Goal: Task Accomplishment & Management: Complete application form

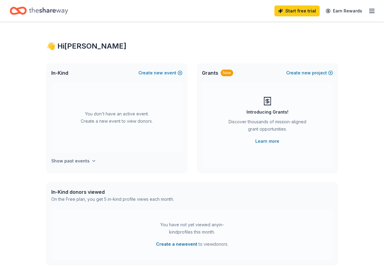
click at [84, 161] on h4 "Show past events" at bounding box center [70, 160] width 38 height 7
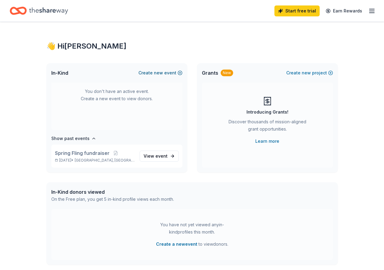
click at [163, 73] on span "new" at bounding box center [158, 72] width 9 height 7
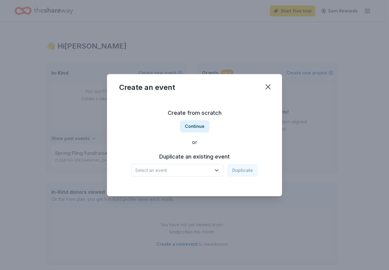
click at [172, 170] on span "Select an event" at bounding box center [173, 170] width 76 height 7
click at [168, 169] on span "Select an event" at bounding box center [173, 170] width 76 height 7
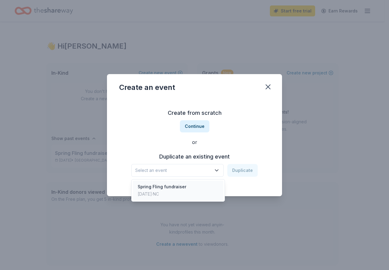
click at [169, 191] on div "May 02, 2025 · NC" at bounding box center [162, 193] width 49 height 7
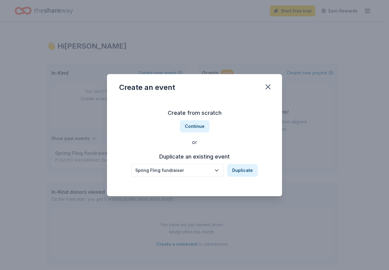
click at [220, 170] on icon "button" at bounding box center [216, 170] width 6 height 6
click at [198, 125] on button "Continue" at bounding box center [194, 126] width 29 height 12
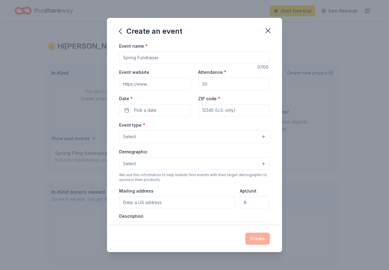
click at [209, 84] on input "Attendance *" at bounding box center [234, 84] width 72 height 12
click at [199, 86] on input "Attendance *" at bounding box center [234, 84] width 72 height 12
type input "300"
click at [161, 109] on button "Pick a date" at bounding box center [155, 110] width 72 height 12
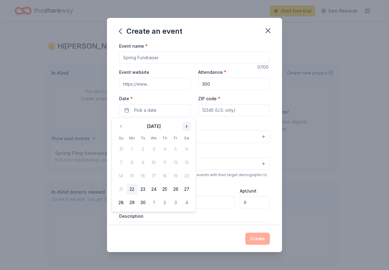
click at [187, 125] on button "Go to next month" at bounding box center [186, 126] width 9 height 9
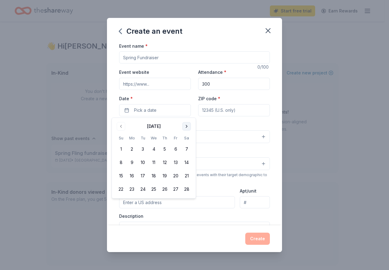
click at [187, 125] on button "Go to next month" at bounding box center [186, 126] width 9 height 9
click at [178, 151] on button "1" at bounding box center [175, 149] width 11 height 11
click at [222, 112] on input "ZIP code *" at bounding box center [234, 110] width 72 height 12
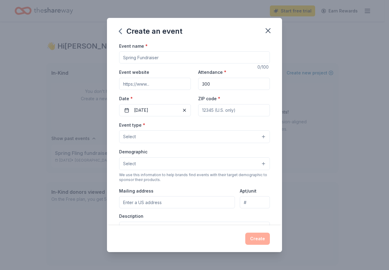
type input "28655"
type input "503 PEA RIDGE ST"
drag, startPoint x: 165, startPoint y: 199, endPoint x: 123, endPoint y: 201, distance: 41.9
click at [123, 201] on input "503 PEA RIDGE ST" at bounding box center [177, 202] width 116 height 12
click at [204, 189] on div "Mailing address 503 PEA RIDGE ST" at bounding box center [177, 198] width 116 height 22
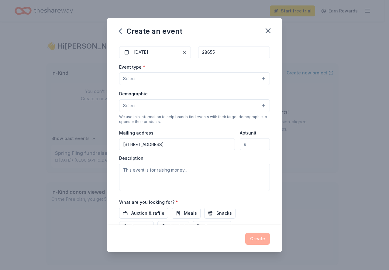
scroll to position [61, 0]
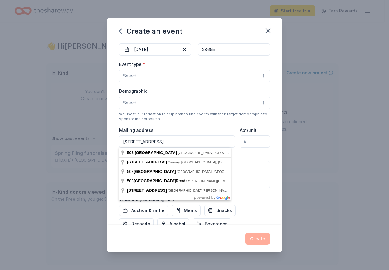
click at [171, 140] on input "503 PEA RIDGE ST" at bounding box center [177, 141] width 116 height 12
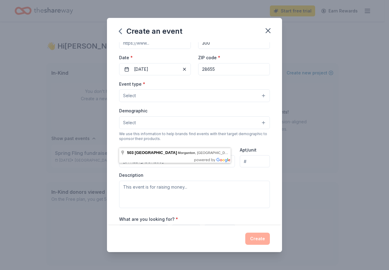
scroll to position [30, 0]
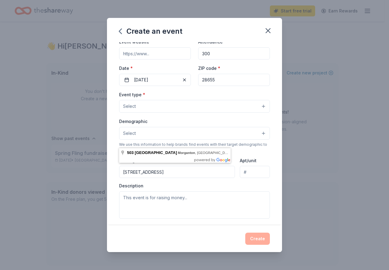
type input "503 Pea Ridge Street, Morganton, NC, 28655"
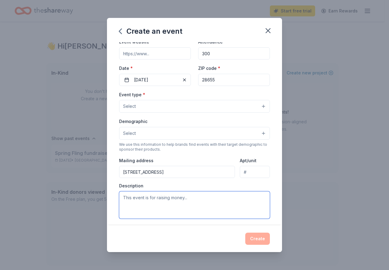
click at [155, 201] on textarea at bounding box center [194, 204] width 151 height 27
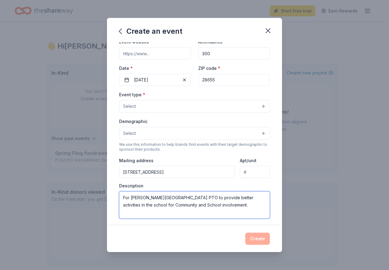
type textarea "For Glen Alpine elementary school PTO to provide better activities in the schoo…"
click at [220, 238] on div "Create" at bounding box center [194, 239] width 151 height 12
click at [237, 203] on textarea "For Glen Alpine elementary school PTO to provide better activities in the schoo…" at bounding box center [194, 204] width 151 height 27
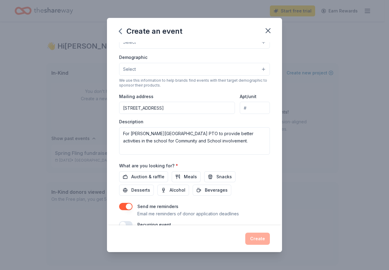
scroll to position [107, 0]
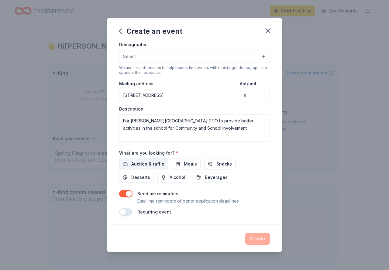
click at [155, 162] on span "Auction & raffle" at bounding box center [147, 163] width 33 height 7
click at [219, 165] on span "Snacks" at bounding box center [223, 163] width 15 height 7
click at [126, 213] on button "button" at bounding box center [125, 211] width 13 height 7
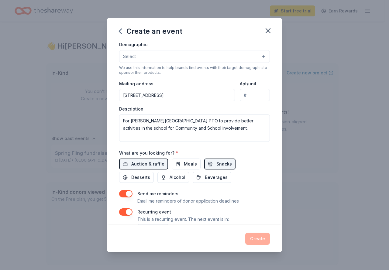
click at [126, 213] on button "button" at bounding box center [125, 211] width 13 height 7
click at [264, 191] on div "Send me reminders Email me reminders of donor application deadlines" at bounding box center [194, 197] width 151 height 15
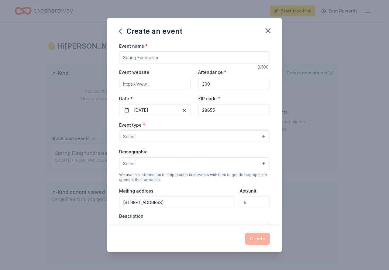
click at [260, 163] on button "Select" at bounding box center [194, 163] width 151 height 13
click at [257, 135] on button "Select" at bounding box center [194, 136] width 151 height 13
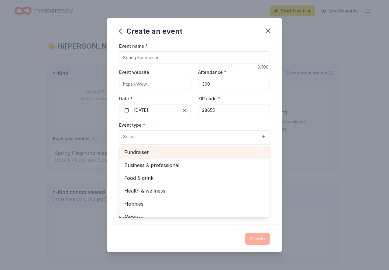
click at [213, 152] on span "Fundraiser" at bounding box center [194, 152] width 140 height 8
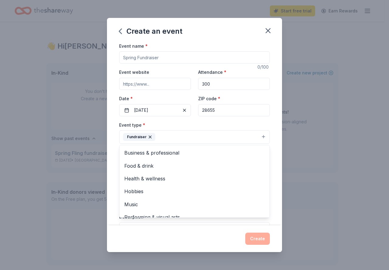
click at [275, 188] on div "Event name * 0 /100 Event website Attendance * 300 Date * 05/01/2026 ZIP code *…" at bounding box center [194, 133] width 175 height 183
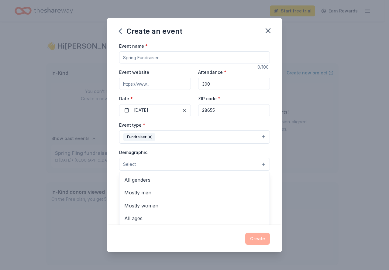
click at [260, 162] on button "Select" at bounding box center [194, 164] width 151 height 13
click at [220, 152] on div "Demographic Select All genders Mostly men Mostly women All ages 0-10 yrs 10-20 …" at bounding box center [194, 160] width 151 height 22
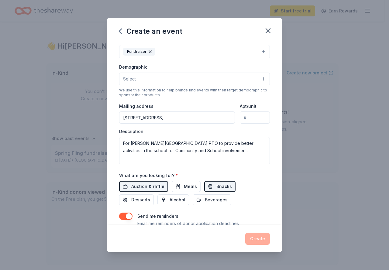
scroll to position [91, 0]
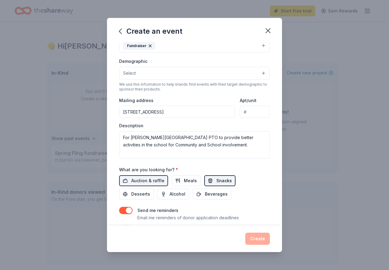
click at [231, 180] on button "Snacks" at bounding box center [219, 180] width 31 height 11
click at [216, 181] on span "Snacks" at bounding box center [223, 180] width 15 height 7
click at [132, 211] on button "button" at bounding box center [125, 210] width 13 height 7
click at [121, 211] on button "button" at bounding box center [125, 210] width 13 height 7
click at [256, 199] on div "Auction & raffle Meals Snacks Desserts Alcohol Beverages" at bounding box center [194, 187] width 151 height 24
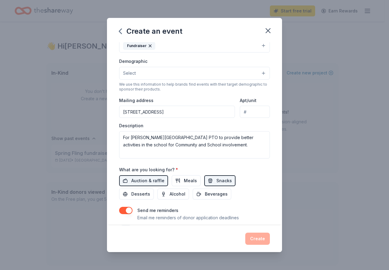
scroll to position [108, 0]
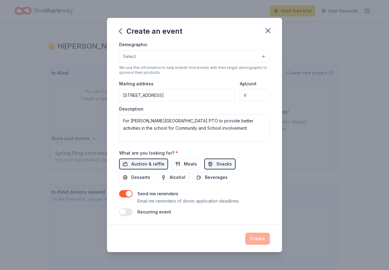
click at [258, 58] on button "Select" at bounding box center [194, 56] width 151 height 13
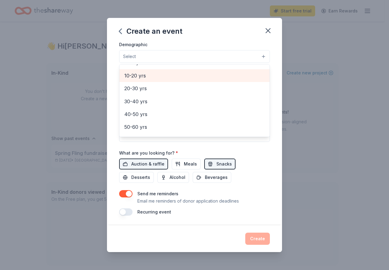
scroll to position [30, 0]
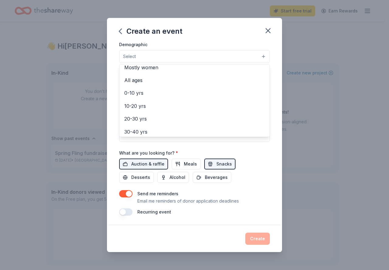
click at [227, 36] on div "Create an event Event name * 0 /100 Event website Attendance * 300 Date * 05/01…" at bounding box center [194, 135] width 175 height 234
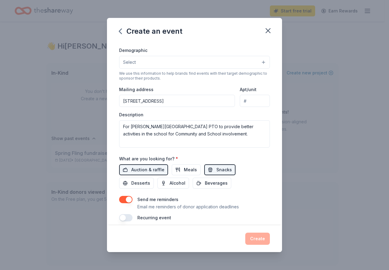
scroll to position [108, 0]
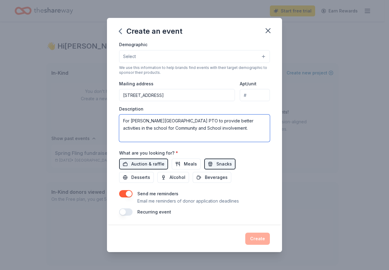
click at [232, 132] on textarea "For Glen Alpine elementary school PTO to provide better activities in the schoo…" at bounding box center [194, 127] width 151 height 27
type button "on"
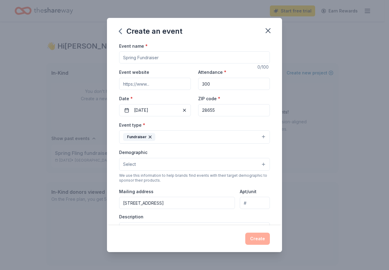
drag, startPoint x: 155, startPoint y: 84, endPoint x: 122, endPoint y: 86, distance: 33.1
click at [122, 86] on input "Event website" at bounding box center [155, 84] width 72 height 12
click at [161, 120] on div "Event name * 0 /100 Event website Attendance * 300 Date * 05/01/2026 ZIP code *…" at bounding box center [194, 182] width 151 height 281
click at [261, 165] on button "Select" at bounding box center [194, 164] width 151 height 13
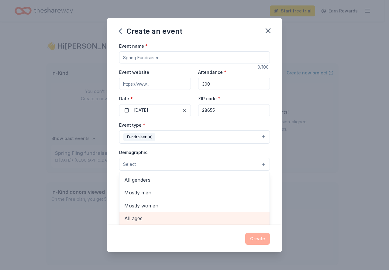
click at [151, 220] on span "All ages" at bounding box center [194, 218] width 140 height 8
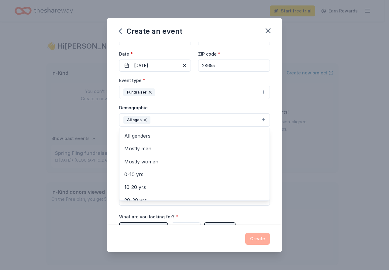
scroll to position [108, 0]
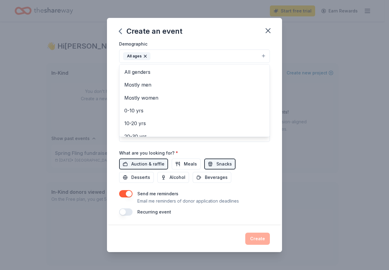
click at [257, 154] on div "Event name * 0 /100 Event website Attendance * 300 Date * 05/01/2026 ZIP code *…" at bounding box center [194, 75] width 151 height 282
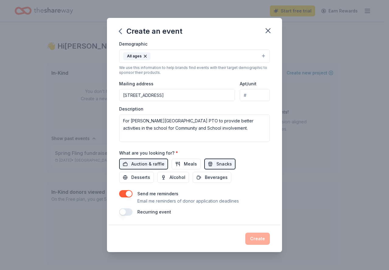
click at [261, 55] on button "All ages" at bounding box center [194, 56] width 151 height 13
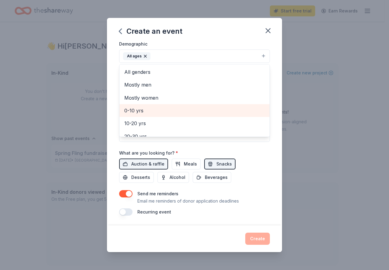
click at [167, 110] on span "0-10 yrs" at bounding box center [194, 111] width 140 height 8
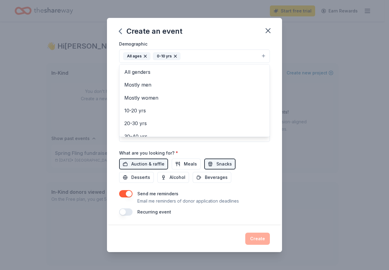
click at [256, 154] on div "Event name * 0 /100 Event website Attendance * 300 Date * 05/01/2026 ZIP code *…" at bounding box center [194, 75] width 151 height 282
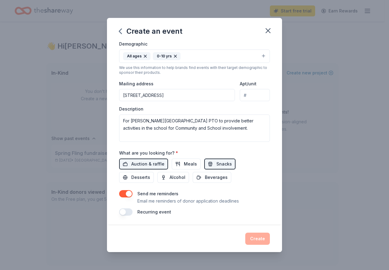
click at [122, 212] on button "button" at bounding box center [125, 211] width 13 height 7
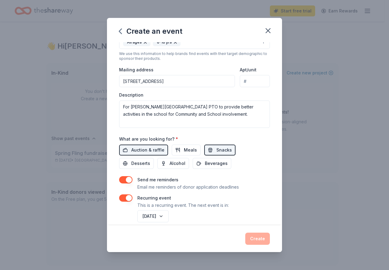
scroll to position [130, 0]
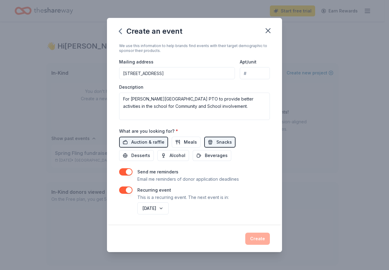
click at [196, 209] on div "May 2027" at bounding box center [203, 208] width 134 height 15
click at [127, 190] on button "button" at bounding box center [125, 189] width 13 height 7
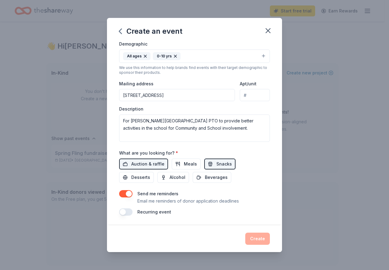
click at [263, 165] on div "Auction & raffle Meals Snacks Desserts Alcohol Beverages" at bounding box center [194, 171] width 151 height 24
click at [259, 239] on div "Create" at bounding box center [194, 239] width 151 height 12
click at [266, 30] on icon "button" at bounding box center [268, 30] width 9 height 9
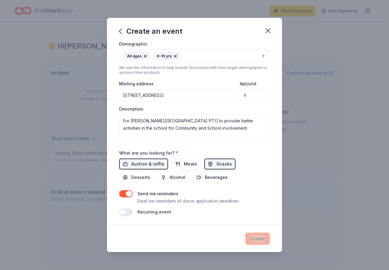
click at [119, 31] on icon "button" at bounding box center [120, 31] width 2 height 5
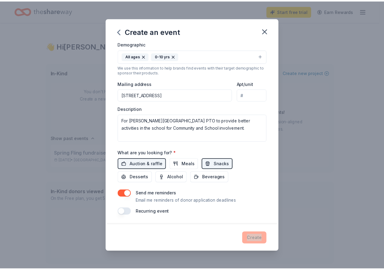
scroll to position [0, 0]
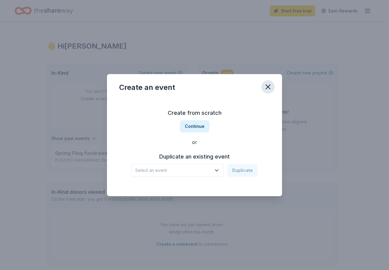
click at [269, 87] on icon "button" at bounding box center [268, 87] width 9 height 9
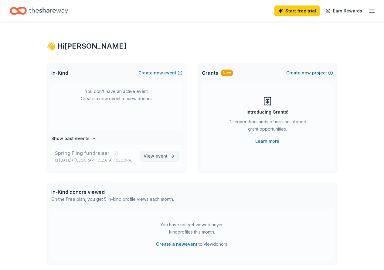
click at [155, 157] on span "event" at bounding box center [161, 155] width 12 height 5
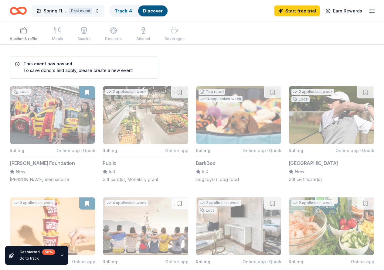
click at [103, 8] on button "Spring Fling fundraiser Past event" at bounding box center [68, 11] width 73 height 12
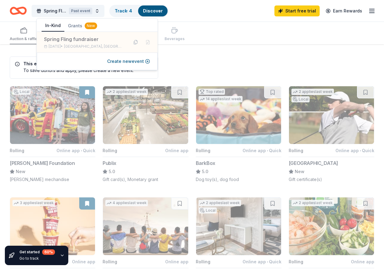
click at [89, 23] on div "New" at bounding box center [91, 25] width 12 height 7
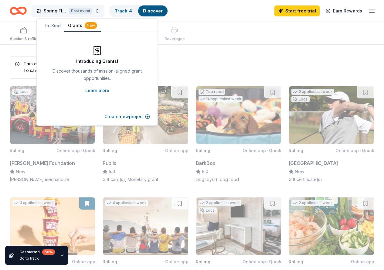
click at [63, 8] on span "Spring Fling fundraiser" at bounding box center [55, 10] width 23 height 7
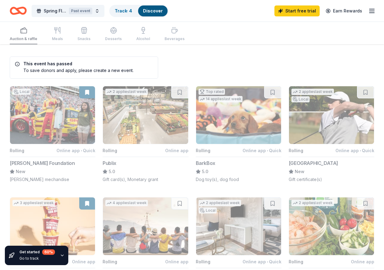
click at [18, 8] on icon "Home" at bounding box center [15, 11] width 9 height 6
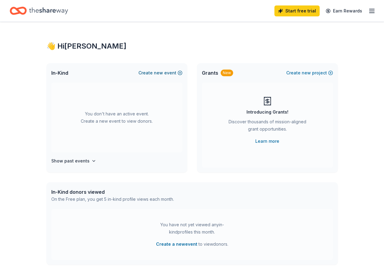
click at [156, 74] on span "new" at bounding box center [158, 72] width 9 height 7
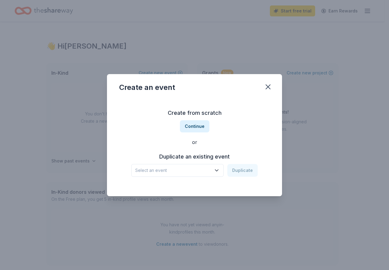
click at [158, 172] on span "Select an event" at bounding box center [173, 170] width 76 height 7
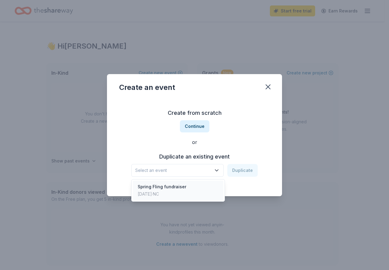
click at [163, 190] on div "Spring Fling fundraiser" at bounding box center [162, 186] width 49 height 7
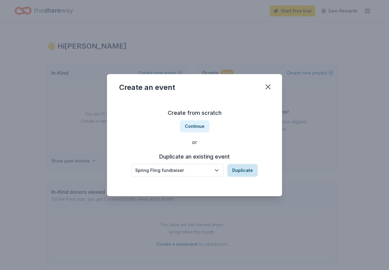
click at [245, 172] on button "Duplicate" at bounding box center [242, 170] width 30 height 13
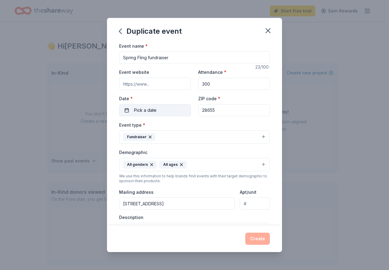
click at [159, 112] on button "Pick a date" at bounding box center [155, 110] width 72 height 12
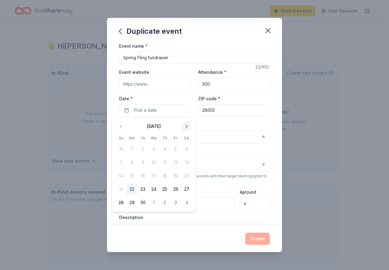
click at [186, 125] on button "Go to next month" at bounding box center [186, 126] width 9 height 9
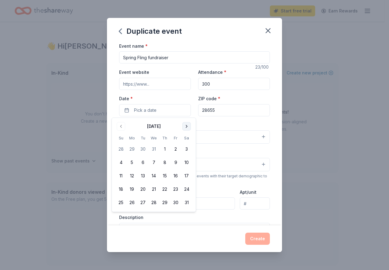
click at [186, 125] on button "Go to next month" at bounding box center [186, 126] width 9 height 9
click at [175, 148] on button "1" at bounding box center [175, 149] width 11 height 11
click at [265, 186] on div "Event name * Spring Fling fundraiser 23 /100 Event website Attendance * 300 Dat…" at bounding box center [194, 133] width 175 height 183
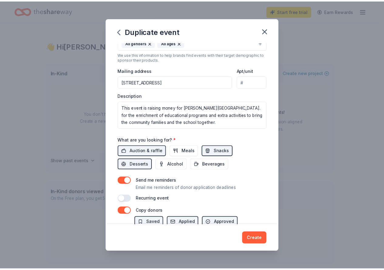
scroll to position [175, 0]
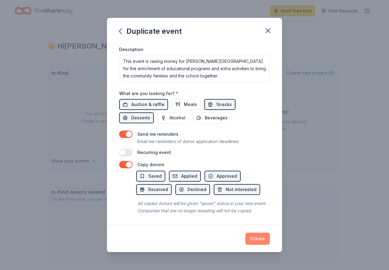
click at [259, 238] on button "Create" at bounding box center [257, 239] width 25 height 12
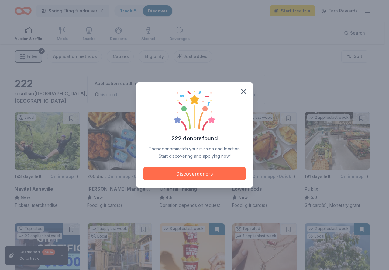
click at [211, 172] on button "Discover donors" at bounding box center [194, 173] width 102 height 13
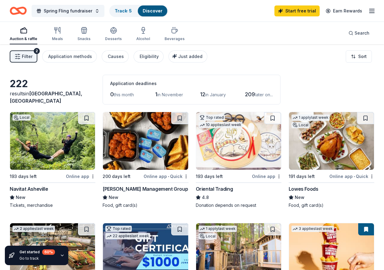
click at [255, 93] on span "later on..." at bounding box center [264, 94] width 18 height 5
click at [245, 96] on span "209" at bounding box center [250, 94] width 10 height 6
click at [37, 55] on button "Filter 2" at bounding box center [24, 56] width 28 height 12
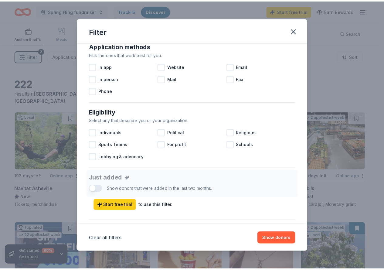
scroll to position [152, 0]
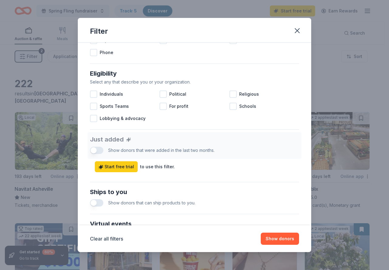
click at [95, 203] on button "button" at bounding box center [96, 202] width 13 height 7
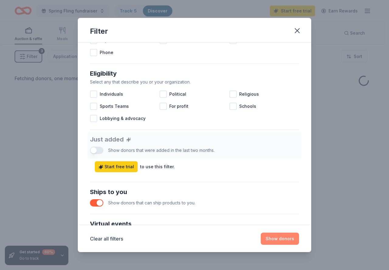
click at [275, 240] on button "Show donors" at bounding box center [280, 239] width 38 height 12
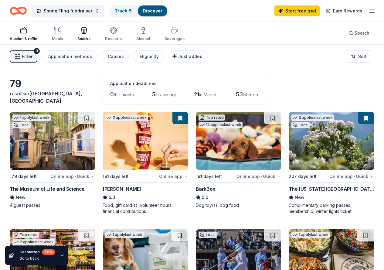
click at [85, 33] on icon "button" at bounding box center [85, 31] width 0 height 4
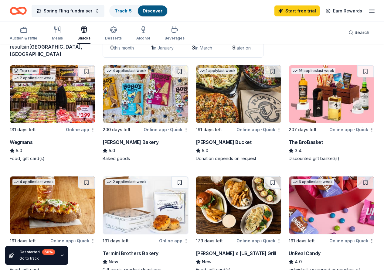
scroll to position [61, 0]
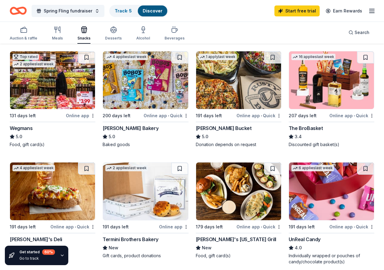
click at [95, 223] on div "Online app • Quick" at bounding box center [72, 227] width 45 height 8
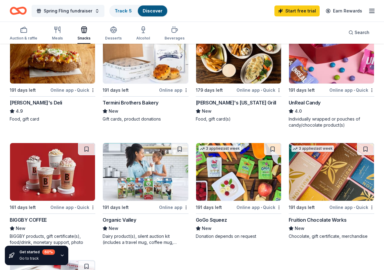
scroll to position [213, 0]
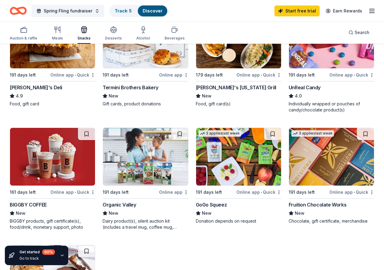
click at [289, 203] on div "Fruition Chocolate Works" at bounding box center [318, 204] width 58 height 7
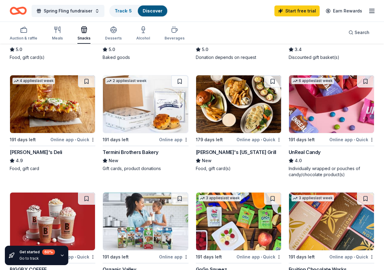
scroll to position [137, 0]
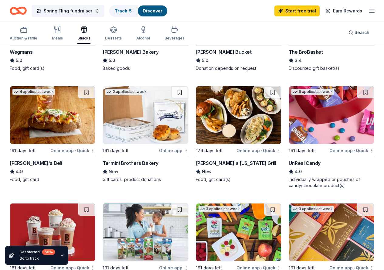
click at [289, 115] on img at bounding box center [331, 115] width 85 height 58
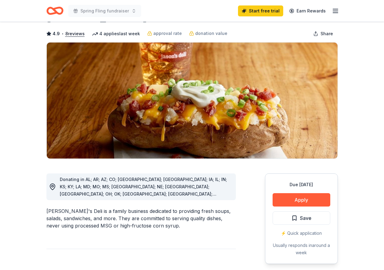
scroll to position [91, 0]
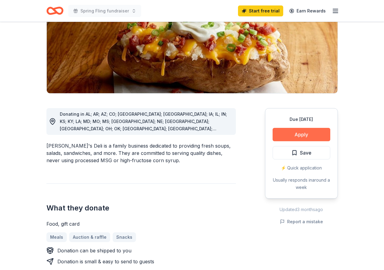
click at [312, 132] on button "Apply" at bounding box center [302, 134] width 58 height 13
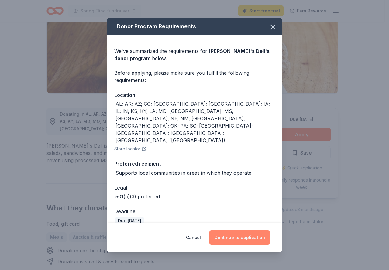
click at [231, 230] on button "Continue to application" at bounding box center [239, 237] width 60 height 15
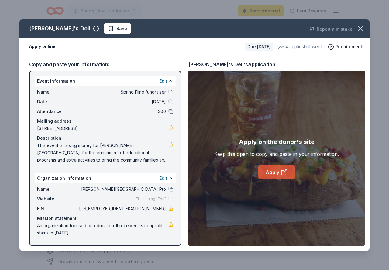
click at [273, 172] on link "Apply" at bounding box center [276, 172] width 37 height 15
click at [359, 27] on icon "button" at bounding box center [360, 28] width 9 height 9
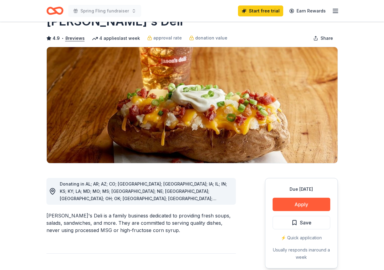
scroll to position [0, 0]
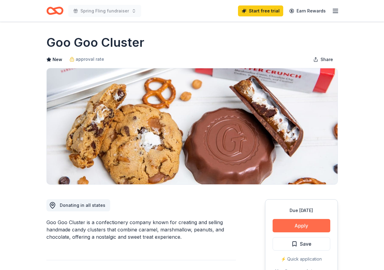
click at [303, 225] on button "Apply" at bounding box center [302, 225] width 58 height 13
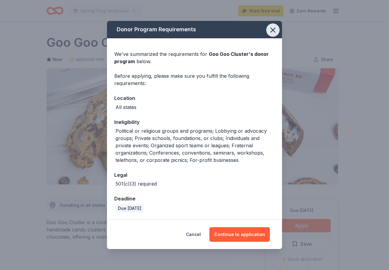
click at [270, 29] on icon "button" at bounding box center [272, 30] width 9 height 9
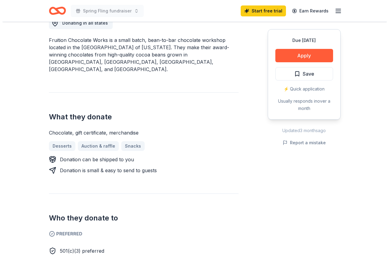
scroll to position [61, 0]
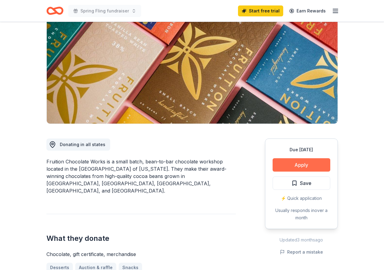
click at [311, 166] on button "Apply" at bounding box center [302, 164] width 58 height 13
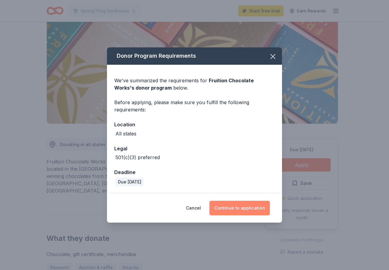
click at [251, 209] on button "Continue to application" at bounding box center [239, 208] width 60 height 15
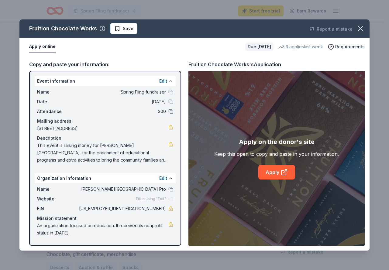
click at [171, 80] on button at bounding box center [170, 81] width 5 height 5
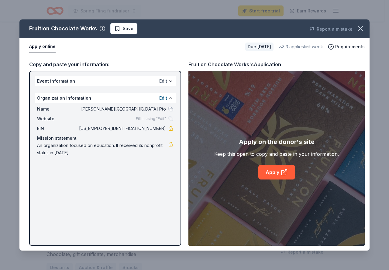
click at [163, 81] on button "Edit" at bounding box center [163, 80] width 8 height 7
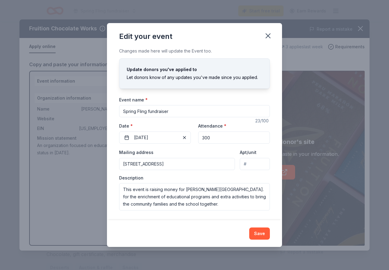
drag, startPoint x: 172, startPoint y: 112, endPoint x: 123, endPoint y: 115, distance: 49.6
click at [123, 115] on input "Spring Fling fundraiser" at bounding box center [194, 111] width 151 height 12
click at [142, 113] on input "Teacher christmas treat" at bounding box center [194, 111] width 151 height 12
type input "Teacher Christmas treat"
click at [161, 135] on button "05/01/2026" at bounding box center [155, 137] width 72 height 12
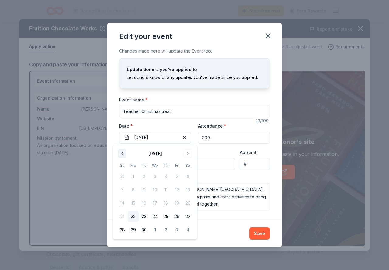
click at [122, 155] on button "Go to previous month" at bounding box center [122, 153] width 9 height 9
click at [188, 154] on button "Go to next month" at bounding box center [187, 153] width 9 height 9
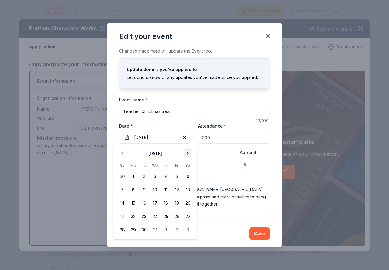
click at [188, 154] on button "Go to next month" at bounding box center [187, 153] width 9 height 9
click at [122, 155] on button "Go to previous month" at bounding box center [122, 153] width 9 height 9
click at [177, 189] on button "12" at bounding box center [176, 189] width 11 height 11
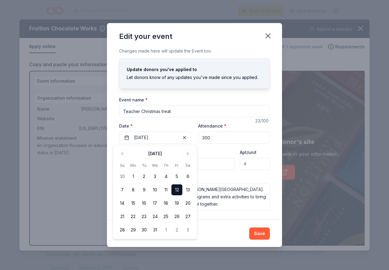
click at [245, 127] on div "Attendance * 300" at bounding box center [234, 133] width 72 height 22
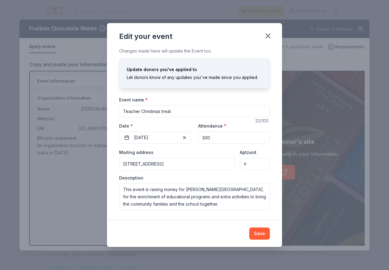
drag, startPoint x: 213, startPoint y: 138, endPoint x: 201, endPoint y: 141, distance: 12.2
click at [201, 141] on input "300" at bounding box center [234, 137] width 72 height 12
type input "70"
drag, startPoint x: 219, startPoint y: 206, endPoint x: 118, endPoint y: 188, distance: 101.8
click at [118, 188] on div "Changes made here will update the Event too. Update donors you've applied to Le…" at bounding box center [194, 133] width 175 height 173
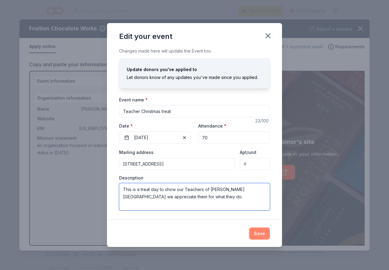
type textarea "This is a treat day to show our Teachers of [PERSON_NAME][GEOGRAPHIC_DATA] we a…"
click at [261, 230] on button "Save" at bounding box center [259, 233] width 21 height 12
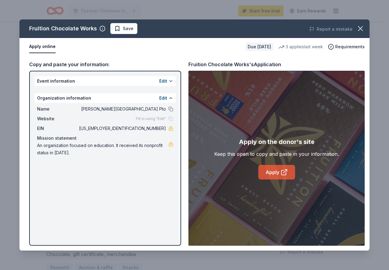
click at [281, 171] on icon at bounding box center [283, 172] width 5 height 5
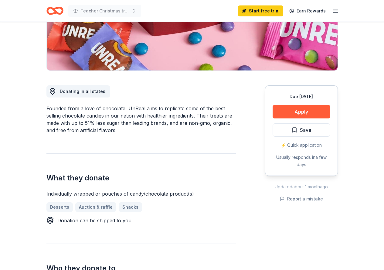
scroll to position [121, 0]
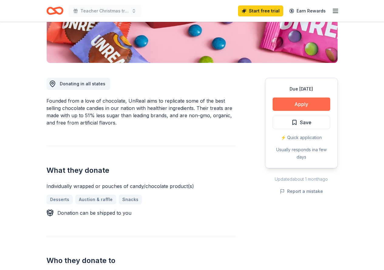
click at [300, 103] on button "Apply" at bounding box center [302, 103] width 58 height 13
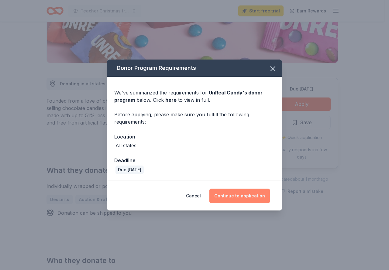
click at [235, 194] on button "Continue to application" at bounding box center [239, 196] width 60 height 15
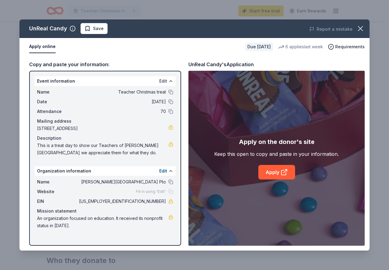
click at [163, 81] on button "Edit" at bounding box center [163, 80] width 8 height 7
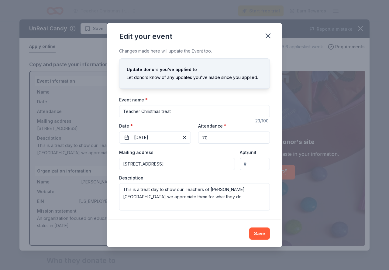
drag, startPoint x: 178, startPoint y: 111, endPoint x: 123, endPoint y: 110, distance: 55.6
click at [123, 110] on input "Teacher Christmas treat" at bounding box center [194, 111] width 151 height 12
type input "Trunk or treat"
click at [182, 137] on span "button" at bounding box center [184, 137] width 7 height 7
click at [153, 137] on span "Pick a date" at bounding box center [145, 137] width 22 height 7
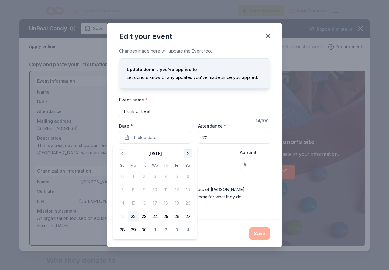
click at [184, 153] on button "Go to next month" at bounding box center [187, 153] width 9 height 9
click at [143, 229] on button "28" at bounding box center [143, 229] width 11 height 11
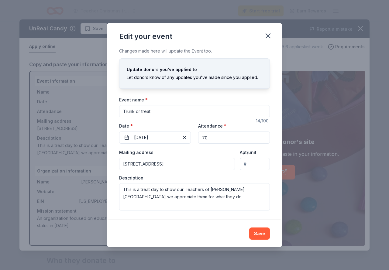
drag, startPoint x: 214, startPoint y: 138, endPoint x: 196, endPoint y: 138, distance: 18.2
click at [196, 138] on div "Event website Attendance * 70 Date * 10/28/2025" at bounding box center [194, 133] width 151 height 22
type input "300"
drag, startPoint x: 213, startPoint y: 199, endPoint x: 117, endPoint y: 188, distance: 96.6
click at [117, 188] on div "Changes made here will update the Event too. Update donors you've applied to Le…" at bounding box center [194, 133] width 175 height 173
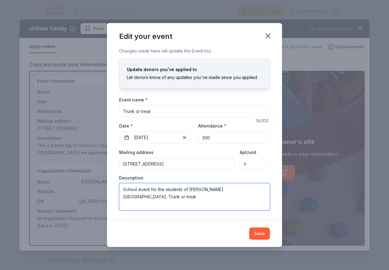
type textarea "School event for the students of Glen Alpine elementary school, Trunk or treat"
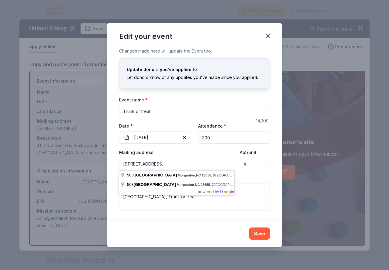
drag, startPoint x: 219, startPoint y: 165, endPoint x: 123, endPoint y: 169, distance: 95.7
click at [123, 169] on input "503 Pea Ridge Street, Morganton, NC, 28655" at bounding box center [177, 164] width 116 height 12
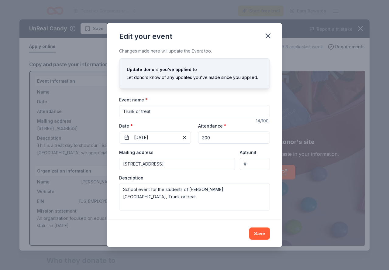
type input "302 London Street, Morganton, NC, 28655"
click at [256, 233] on button "Save" at bounding box center [259, 233] width 21 height 12
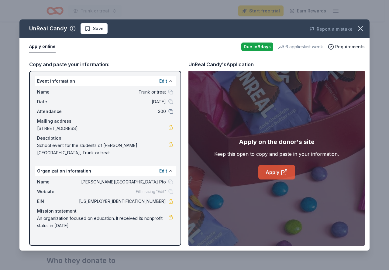
click at [277, 173] on link "Apply" at bounding box center [276, 172] width 37 height 15
click at [360, 31] on icon "button" at bounding box center [360, 28] width 9 height 9
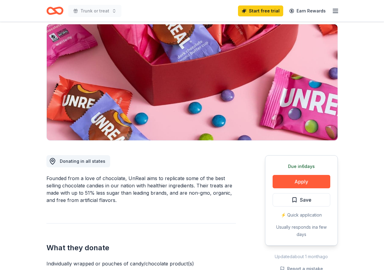
scroll to position [0, 0]
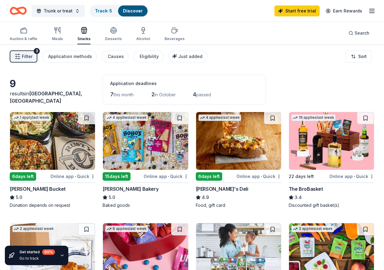
click at [95, 223] on img at bounding box center [52, 252] width 85 height 58
click at [82, 9] on button "Trunk or treat" at bounding box center [58, 11] width 53 height 12
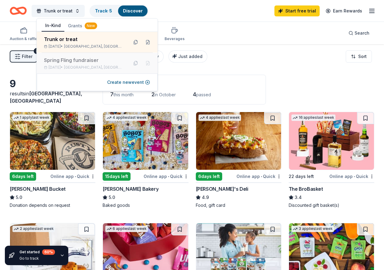
click at [90, 62] on div "Spring Fling fundraiser" at bounding box center [84, 59] width 80 height 7
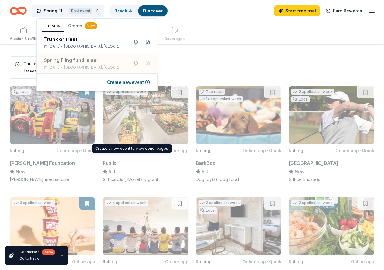
click at [130, 120] on button "2 applies last week Rolling Online app Publix 5.0 Gift card(s), Monetary grant" at bounding box center [146, 134] width 86 height 97
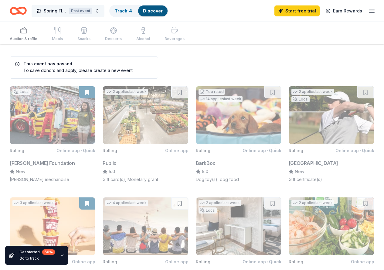
click at [101, 9] on button "Spring Fling fundraiser Past event" at bounding box center [68, 11] width 73 height 12
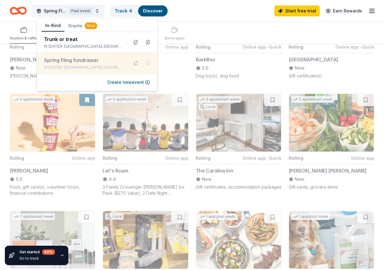
scroll to position [121, 0]
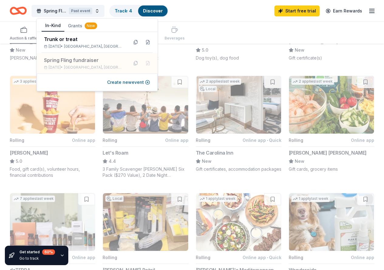
click at [73, 25] on button "Grants New" at bounding box center [82, 25] width 36 height 11
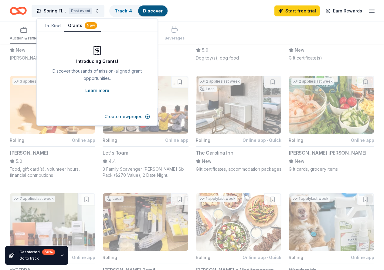
click at [102, 89] on link "Learn more" at bounding box center [97, 90] width 24 height 7
